Goal: Register for event/course

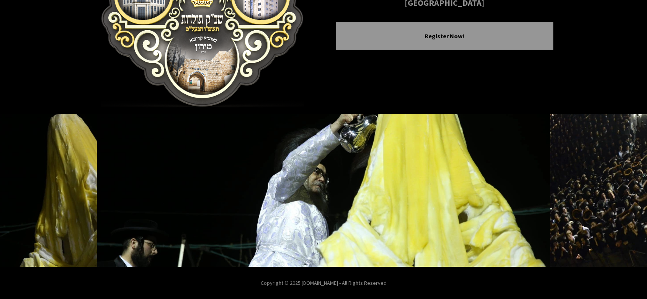
scroll to position [129, 0]
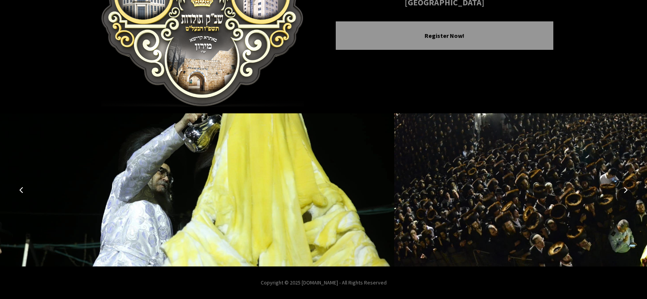
click at [626, 189] on icon "Next image" at bounding box center [626, 190] width 6 height 6
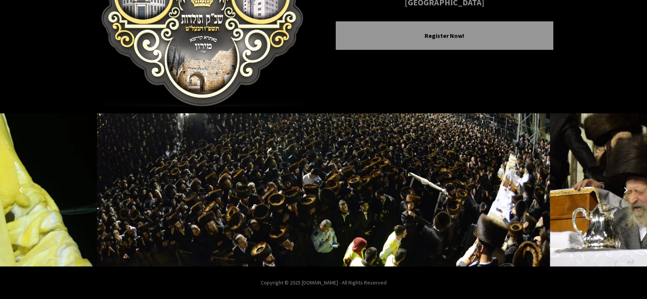
click at [626, 190] on icon "Next image" at bounding box center [626, 190] width 6 height 6
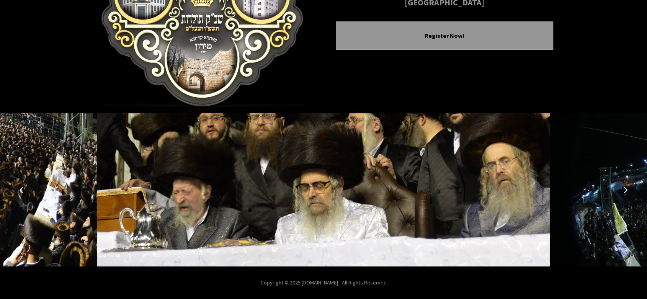
click at [626, 190] on icon "Next image" at bounding box center [626, 190] width 6 height 6
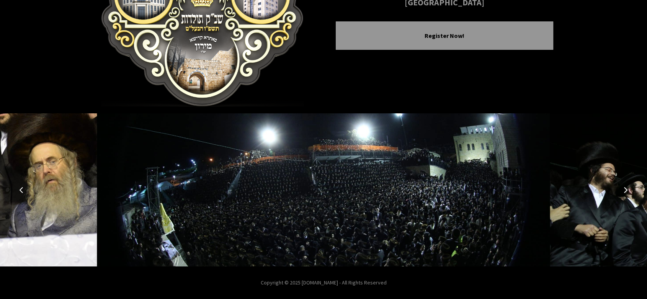
click at [627, 189] on icon "Next image" at bounding box center [626, 190] width 6 height 6
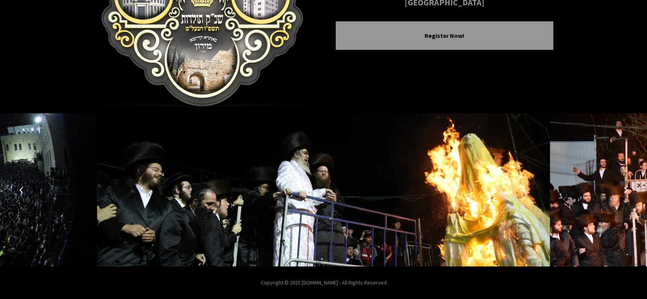
click at [629, 189] on button "Next image" at bounding box center [626, 190] width 18 height 18
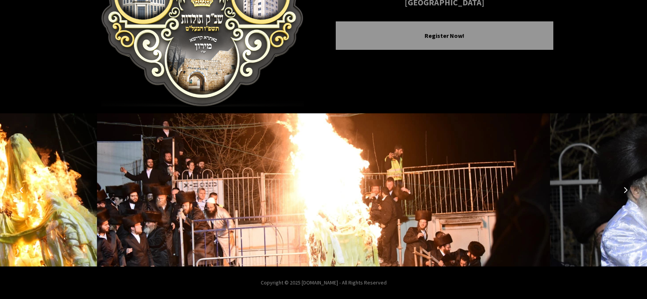
click at [629, 189] on button "Next image" at bounding box center [626, 190] width 18 height 18
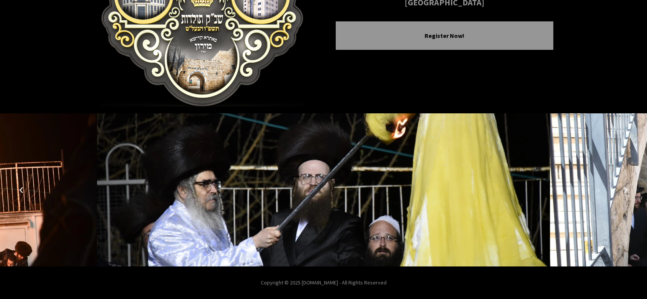
click at [25, 195] on button "Previous image" at bounding box center [21, 190] width 18 height 18
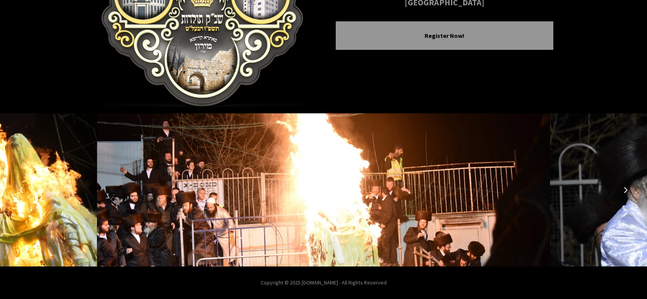
click at [626, 190] on icon "Next image" at bounding box center [626, 190] width 6 height 6
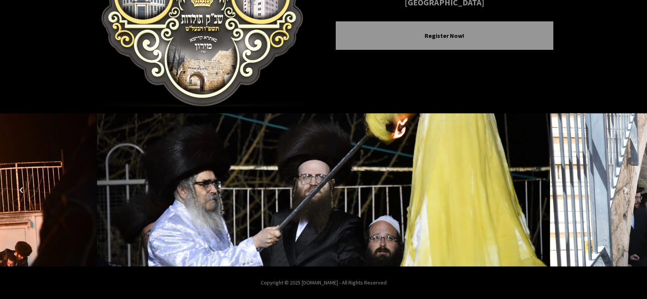
click at [626, 190] on icon "Next image" at bounding box center [626, 190] width 6 height 6
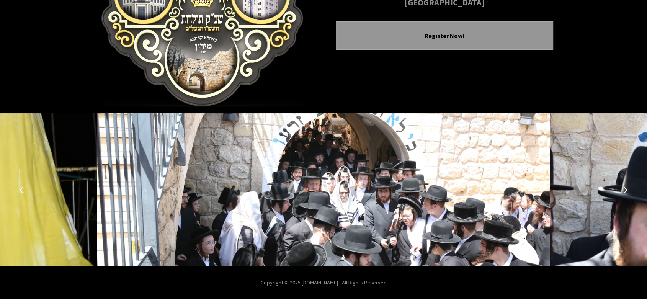
click at [626, 190] on icon "Next image" at bounding box center [626, 190] width 6 height 6
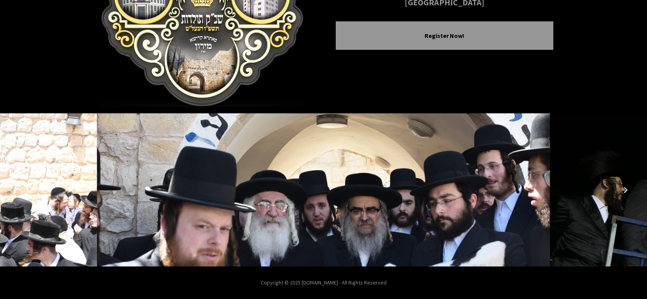
click at [626, 190] on icon "Next image" at bounding box center [626, 190] width 6 height 6
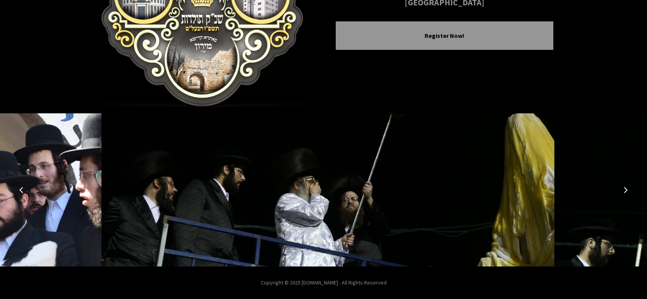
click at [626, 190] on icon "Next image" at bounding box center [626, 190] width 6 height 6
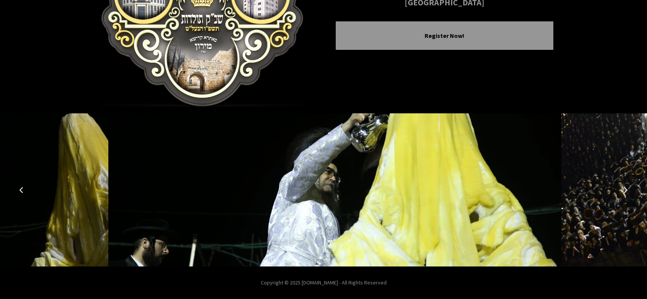
click at [626, 190] on icon "Next image" at bounding box center [626, 190] width 6 height 6
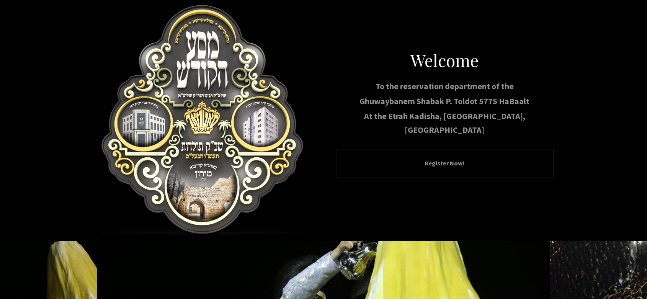
scroll to position [0, 0]
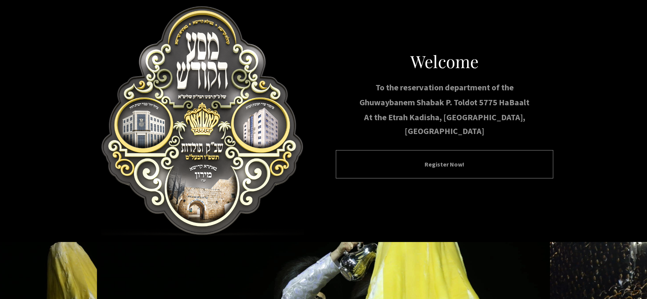
drag, startPoint x: 533, startPoint y: 73, endPoint x: 356, endPoint y: 165, distance: 199.6
click at [356, 165] on div "Register Now!" at bounding box center [445, 164] width 218 height 28
click at [411, 161] on button "Register Now!" at bounding box center [445, 164] width 198 height 9
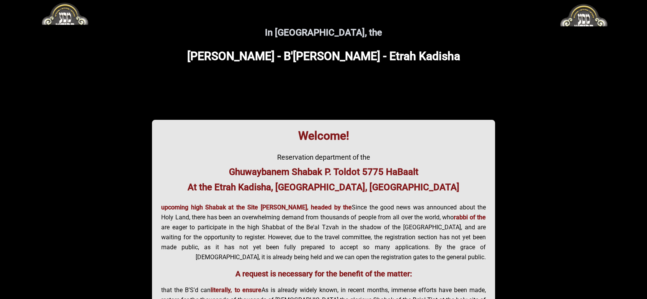
scroll to position [3, 0]
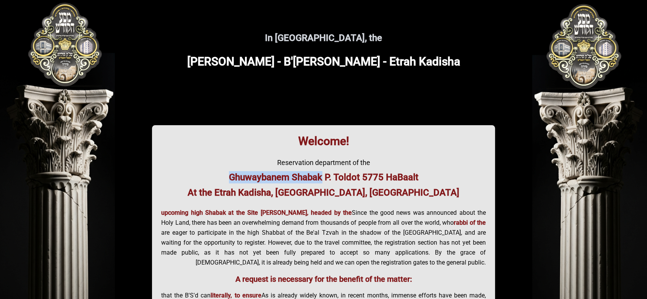
drag, startPoint x: 229, startPoint y: 177, endPoint x: 322, endPoint y: 176, distance: 92.3
click at [322, 176] on font "Ghuwaybanem Shabak P. Toldot 5775 HaBaalt" at bounding box center [324, 177] width 190 height 11
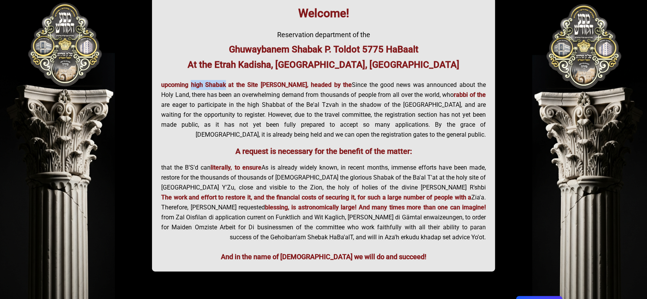
drag, startPoint x: 200, startPoint y: 84, endPoint x: 223, endPoint y: 85, distance: 22.6
click at [223, 85] on font "upcoming high Shabak at the Site [PERSON_NAME], headed by the rabbi of the" at bounding box center [323, 89] width 325 height 17
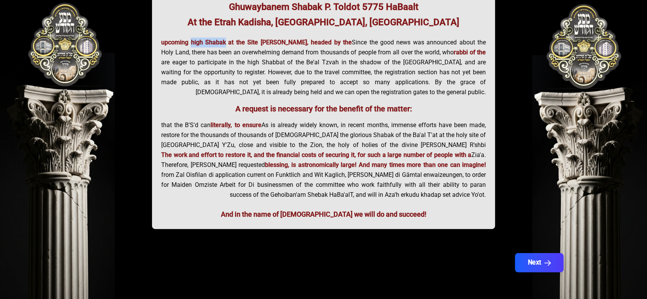
click at [536, 260] on button "Next" at bounding box center [539, 262] width 49 height 19
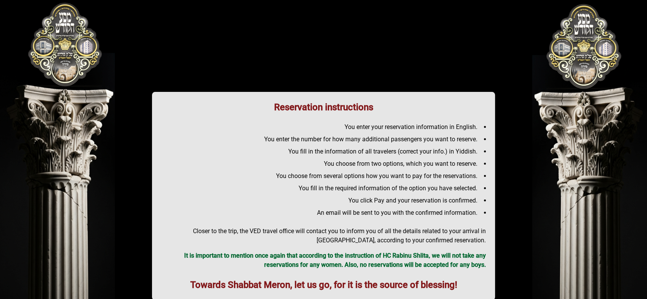
scroll to position [71, 0]
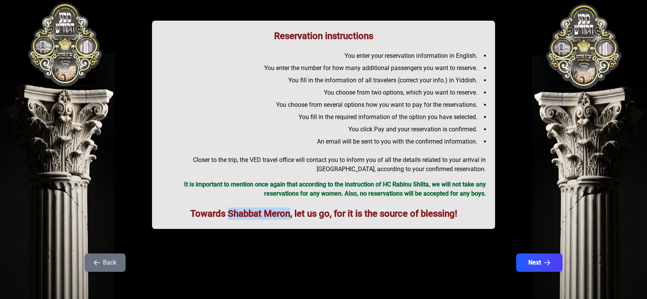
drag, startPoint x: 228, startPoint y: 211, endPoint x: 287, endPoint y: 217, distance: 59.2
click at [287, 217] on font "Towards Shabbat Meron, let us go, for it is the source of blessing!" at bounding box center [323, 213] width 267 height 11
click at [549, 258] on button "Next" at bounding box center [539, 262] width 49 height 19
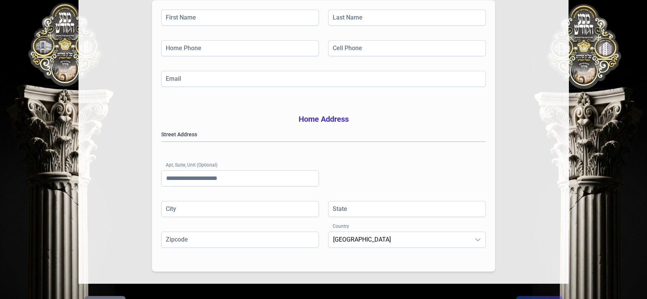
scroll to position [128, 0]
